Goal: Task Accomplishment & Management: Complete application form

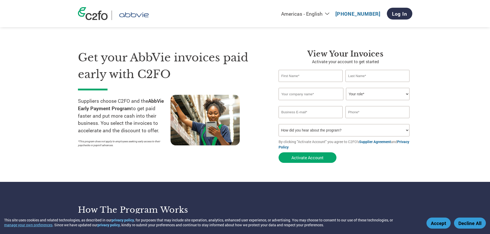
click at [306, 82] on input "text" at bounding box center [311, 76] width 64 height 12
type input "C"
type input "T"
type input "Everst Yeong"
type input "Yeong"
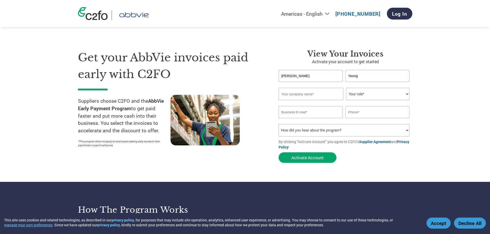
click at [308, 80] on input "Everst Yeong" at bounding box center [311, 76] width 64 height 12
type input "Everst"
type input "Calmic Hardware Trading Pte Ltd"
type input "97107662"
click at [383, 99] on select "Your role* CFO Controller Credit Manager Finance Director Treasurer CEO Preside…" at bounding box center [378, 94] width 64 height 12
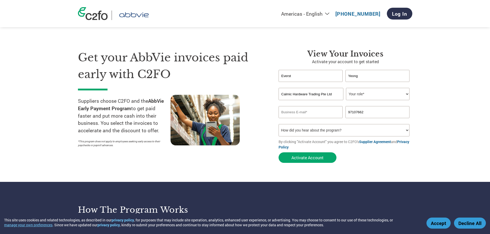
select select "OWNER_FOUNDER"
click at [346, 88] on select "Your role* CFO Controller Credit Manager Finance Director Treasurer CEO Preside…" at bounding box center [378, 94] width 64 height 12
click at [315, 110] on input "email" at bounding box center [311, 112] width 64 height 12
type input "e"
type input "b"
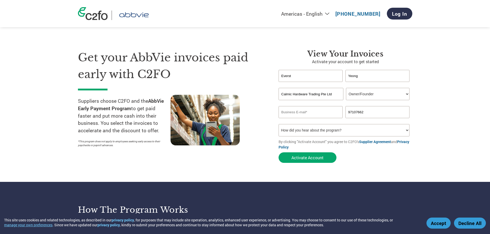
type input "C"
type input "teresaL@calmictrad.com.sg"
drag, startPoint x: 322, startPoint y: 76, endPoint x: 217, endPoint y: 76, distance: 105.0
click at [217, 76] on div "Get your AbbVie invoices paid early with C2FO Suppliers choose C2FO and the Abb…" at bounding box center [245, 97] width 334 height 137
type input "Teresa"
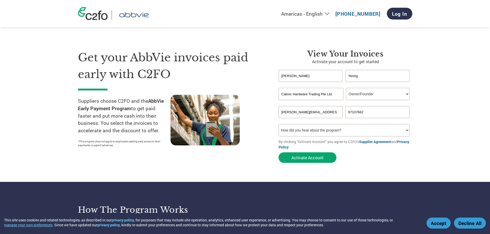
type input "e"
type input "l"
type input "Leao"
click at [386, 83] on div "Invalid last name or last name is too long" at bounding box center [377, 84] width 64 height 3
click at [386, 100] on select "Your role* CFO Controller Credit Manager Finance Director Treasurer CEO Preside…" at bounding box center [378, 94] width 64 height 12
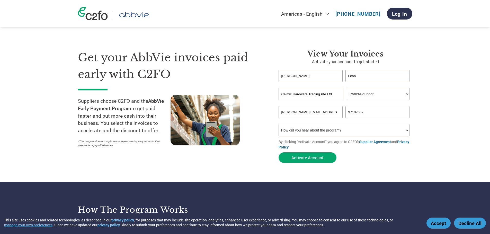
select select "OFFICE_MANAGER"
click at [346, 88] on select "Your role* CFO Controller Credit Manager Finance Director Treasurer CEO Preside…" at bounding box center [378, 94] width 64 height 12
click at [376, 131] on select "How did you hear about the program? Received a letter Email Social Media Online…" at bounding box center [344, 130] width 131 height 12
select select "Email"
click at [279, 124] on select "How did you hear about the program? Received a letter Email Social Media Online…" at bounding box center [344, 130] width 131 height 12
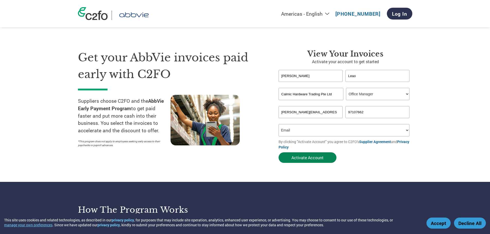
click at [324, 157] on button "Activate Account" at bounding box center [308, 158] width 58 height 11
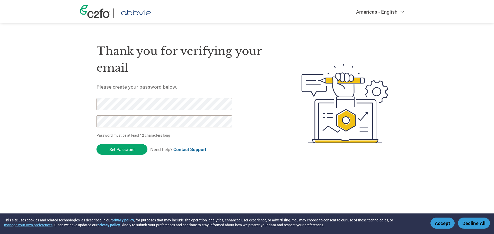
click input "Set Password" at bounding box center [121, 149] width 51 height 11
